Goal: Task Accomplishment & Management: Use online tool/utility

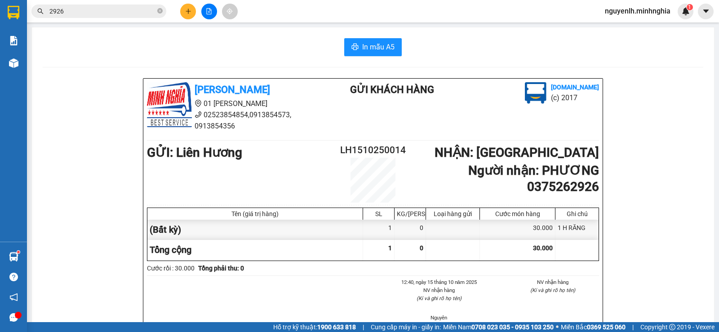
click at [201, 16] on div at bounding box center [208, 12] width 67 height 16
click at [212, 10] on icon "file-add" at bounding box center [209, 11] width 6 height 6
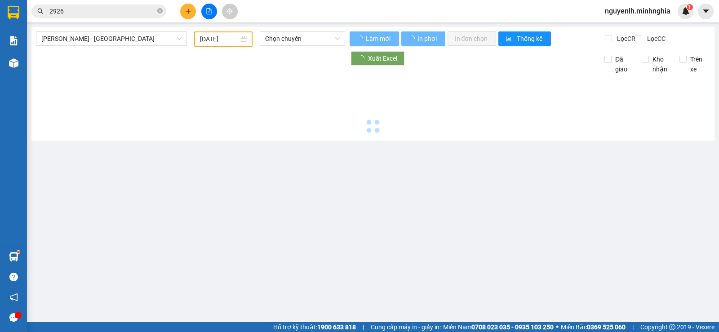
type input "[DATE]"
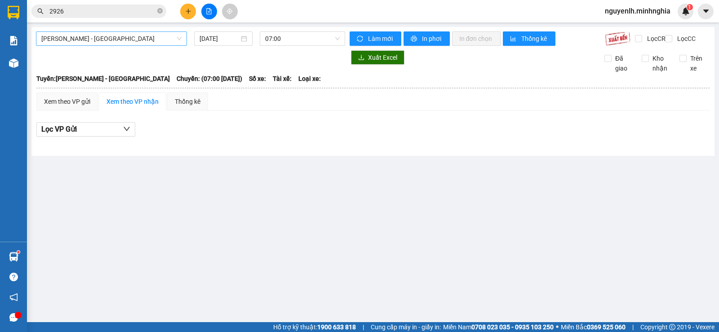
click at [117, 33] on span "[PERSON_NAME] - [GEOGRAPHIC_DATA]" at bounding box center [111, 38] width 140 height 13
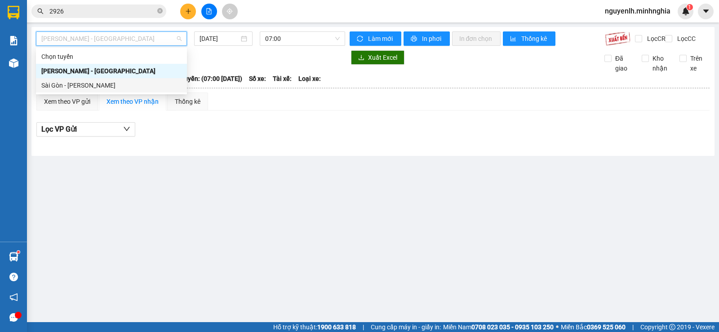
click at [108, 89] on div "Sài Gòn - [PERSON_NAME]" at bounding box center [111, 85] width 140 height 10
type input "[DATE]"
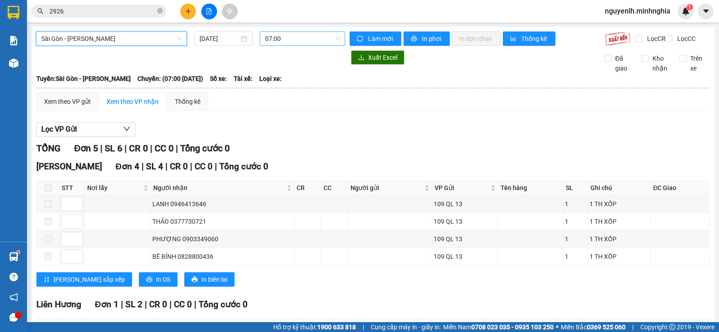
click at [271, 38] on span "07:00" at bounding box center [302, 38] width 74 height 13
click at [271, 36] on span "07:00" at bounding box center [302, 38] width 74 height 13
click at [111, 46] on div "[GEOGRAPHIC_DATA] - [PERSON_NAME] Rí [DATE] 07:00" at bounding box center [190, 38] width 309 height 14
click at [113, 42] on span "Sài Gòn - [PERSON_NAME]" at bounding box center [111, 38] width 140 height 13
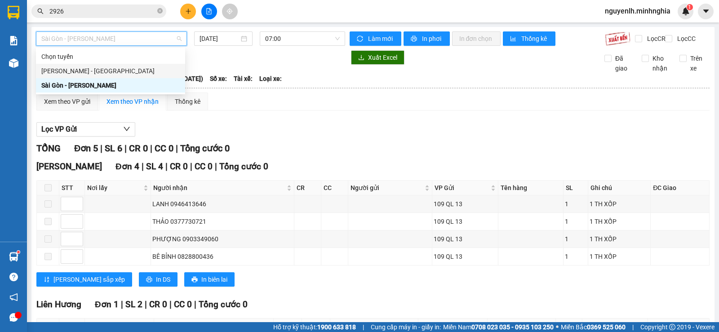
click at [109, 73] on div "[PERSON_NAME] - [GEOGRAPHIC_DATA]" at bounding box center [110, 71] width 138 height 10
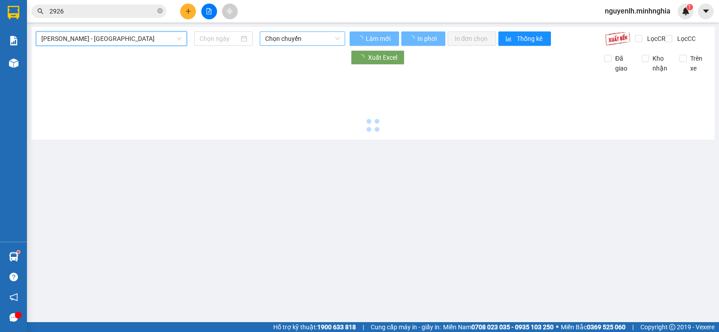
type input "[DATE]"
click at [281, 36] on span "Chọn chuyến" at bounding box center [302, 38] width 74 height 13
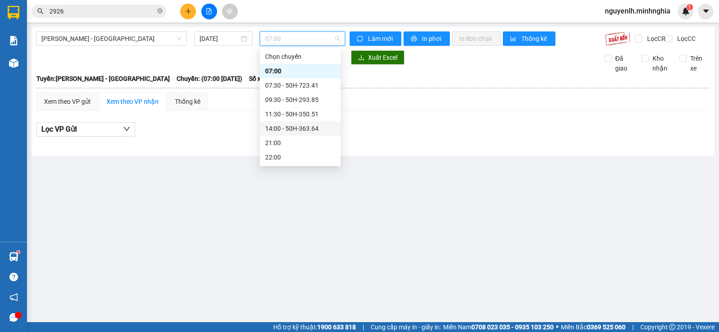
click at [305, 130] on div "14:00 - 50H-363.64" at bounding box center [300, 129] width 70 height 10
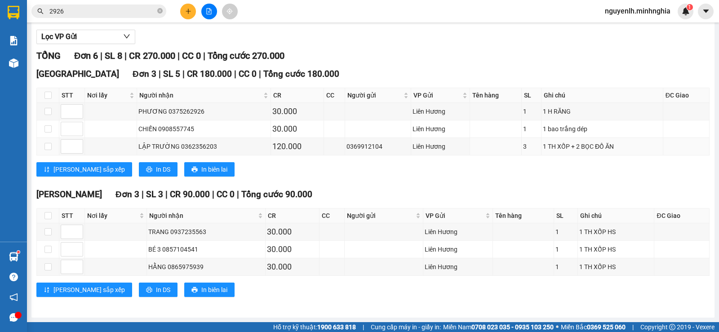
scroll to position [55, 0]
